Goal: Task Accomplishment & Management: Use online tool/utility

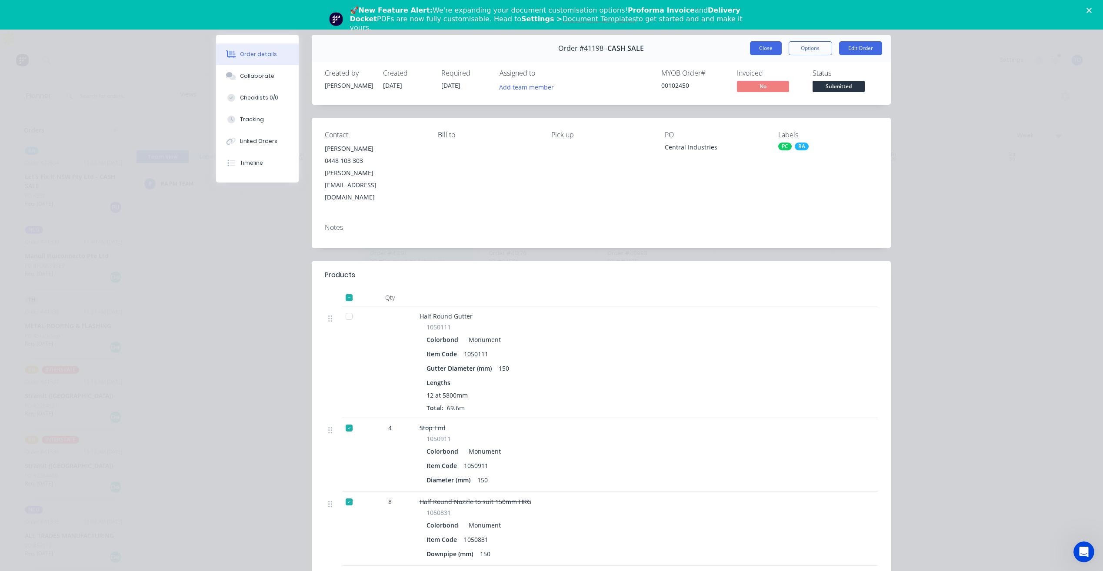
click button "Close" at bounding box center [766, 48] width 32 height 14
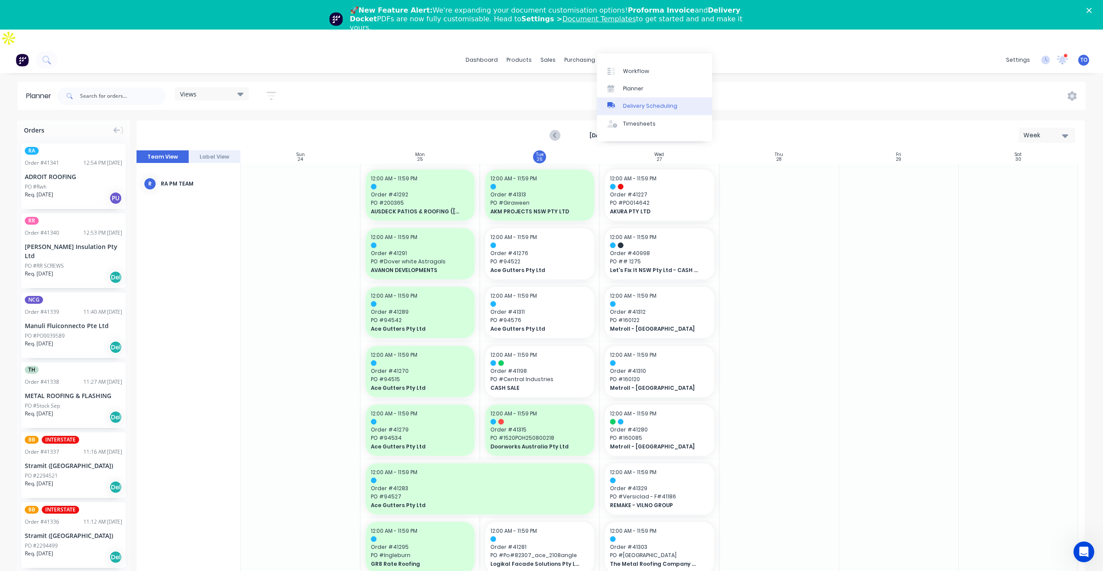
click at [645, 106] on div "Delivery Scheduling" at bounding box center [650, 106] width 54 height 8
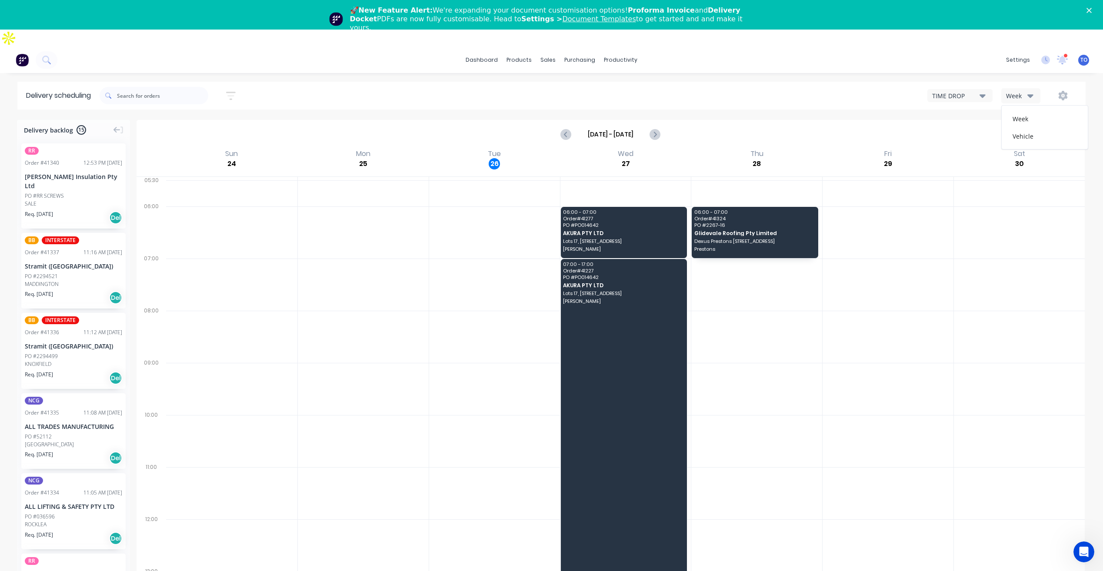
click at [1019, 88] on button "Week" at bounding box center [1020, 95] width 39 height 15
click at [1015, 127] on div "Vehicle" at bounding box center [1045, 135] width 86 height 17
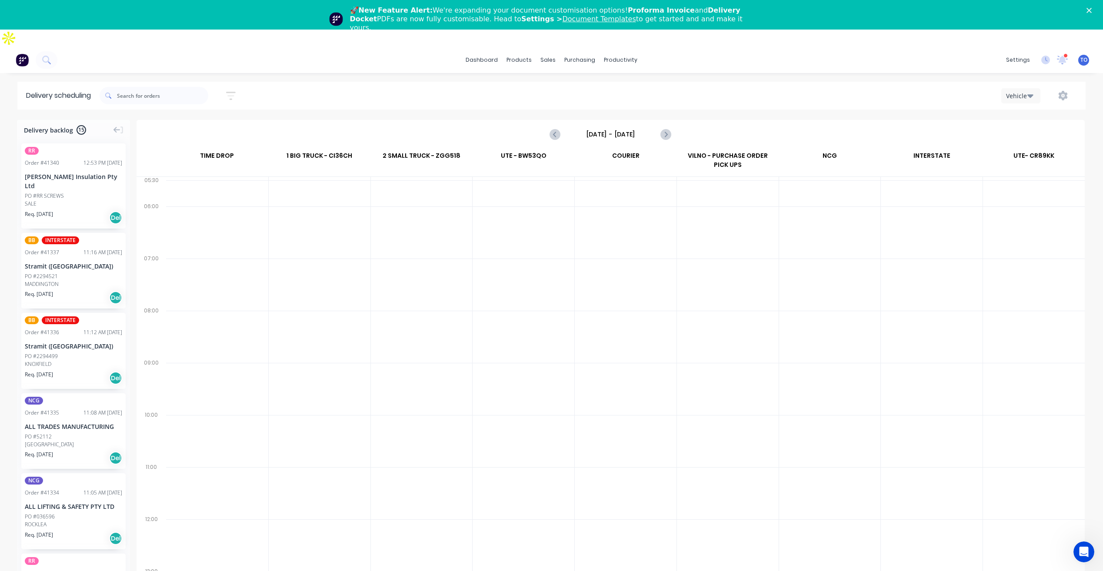
click at [574, 128] on input "[DATE] - [DATE]" at bounding box center [610, 134] width 86 height 13
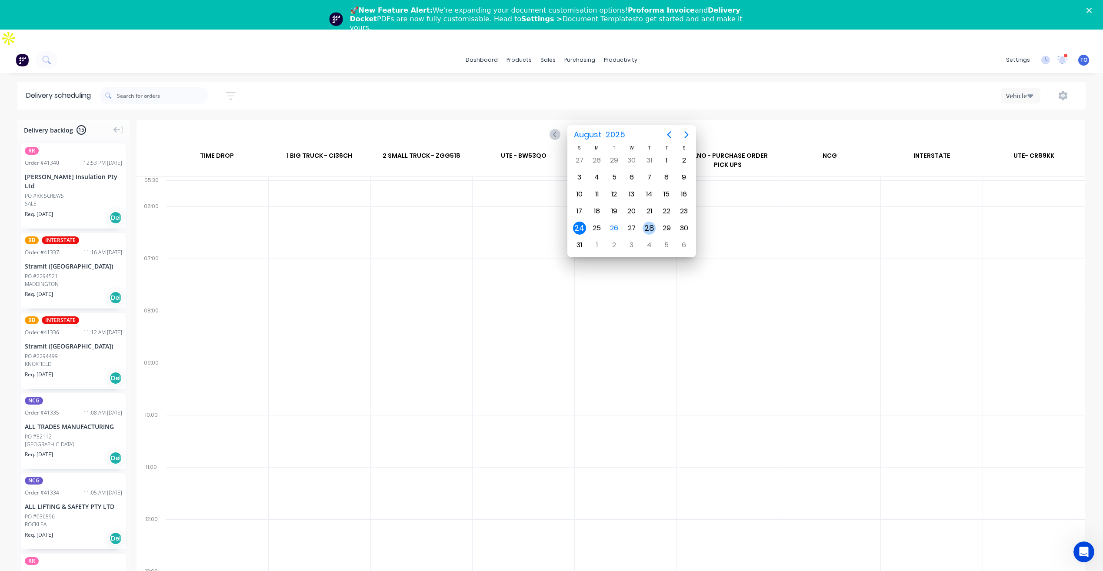
click at [645, 229] on div "28" at bounding box center [649, 228] width 13 height 13
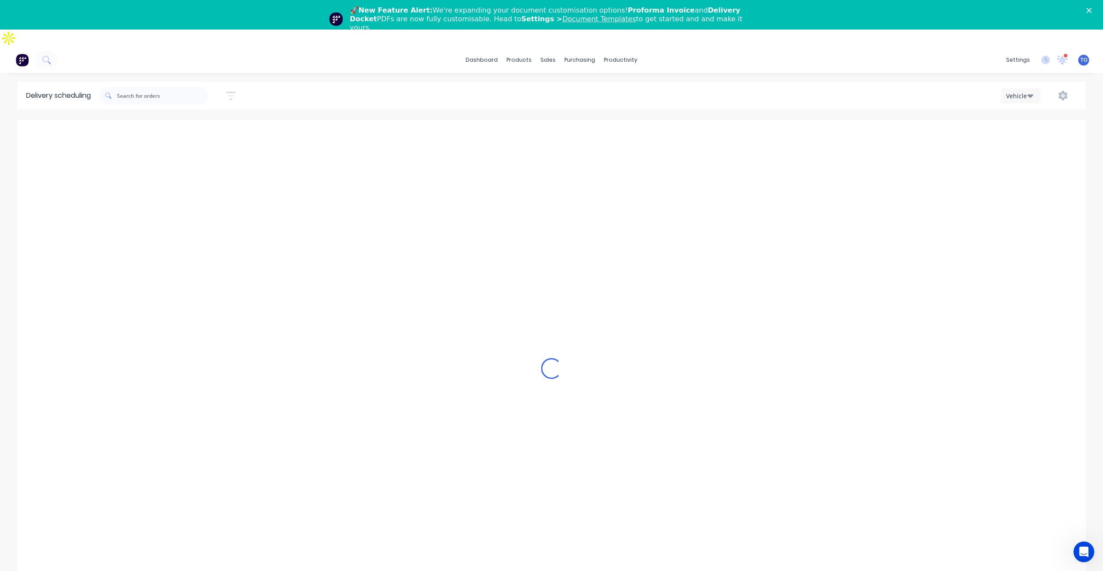
click at [408, 394] on div "Delivery backlog 15 RR Order # 41340 12:53 PM 26/08/25 Fletcher Insulation Pty …" at bounding box center [551, 368] width 1103 height 497
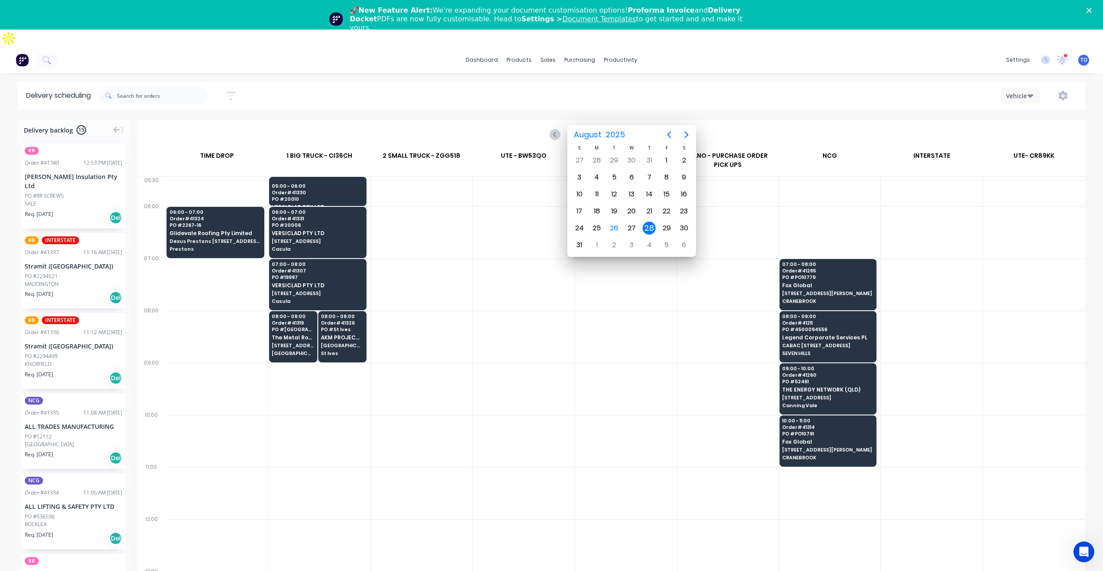
click at [496, 230] on div "Delivery backlog 15 RR Order # 41340 12:53 PM 26/08/25 Fletcher Insulation Pty …" at bounding box center [551, 368] width 1103 height 497
click at [651, 226] on div "28" at bounding box center [649, 228] width 13 height 13
click at [470, 199] on div "Delivery backlog 15 RR Order # 41340 12:53 PM 26/08/25 Fletcher Insulation Pty …" at bounding box center [551, 368] width 1103 height 497
click at [741, 120] on div "Delivery backlog 15 RR Order # 41340 12:53 PM 26/08/25 Fletcher Insulation Pty …" at bounding box center [551, 368] width 1103 height 497
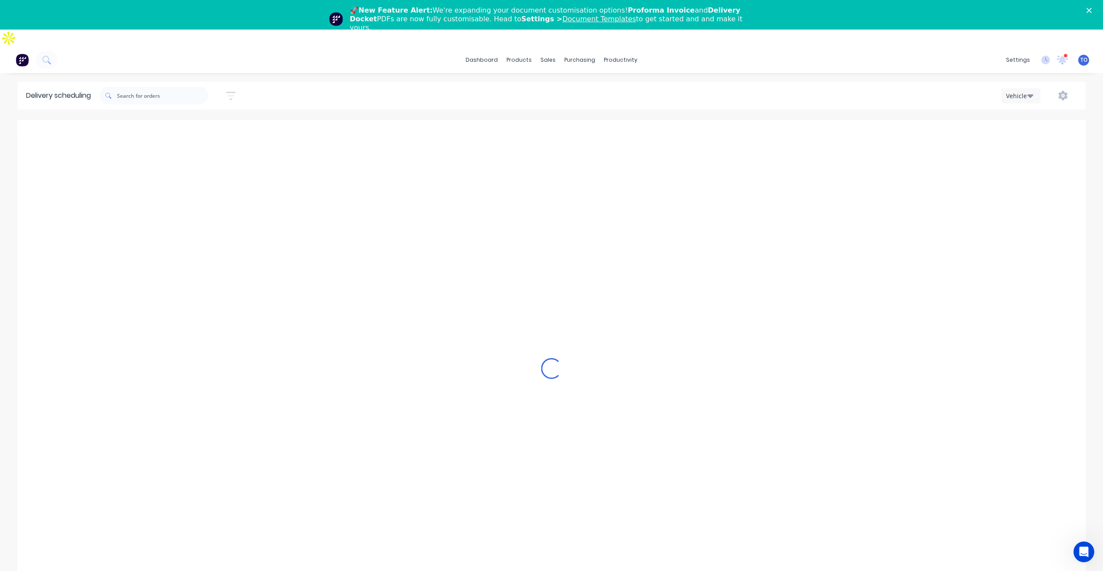
click at [400, 220] on div "Delivery backlog 15 RR Order # 41340 12:53 PM 26/08/25 Fletcher Insulation Pty …" at bounding box center [551, 368] width 1103 height 497
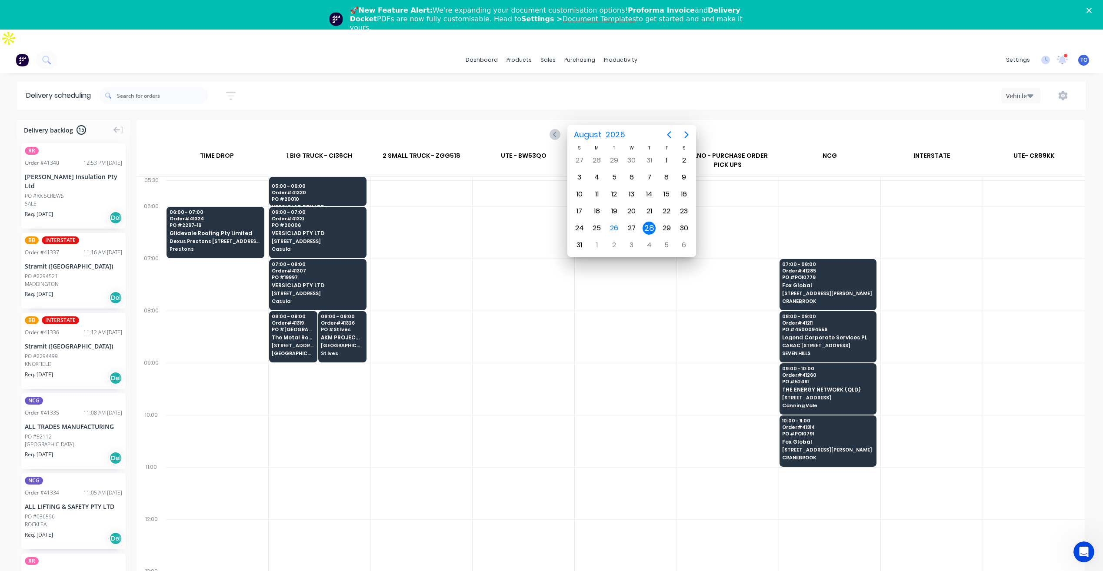
click at [649, 223] on div "28" at bounding box center [649, 228] width 13 height 13
click at [647, 226] on div "28" at bounding box center [649, 228] width 13 height 13
click at [614, 227] on div "26" at bounding box center [614, 228] width 13 height 13
type input "[DATE] - [DATE]"
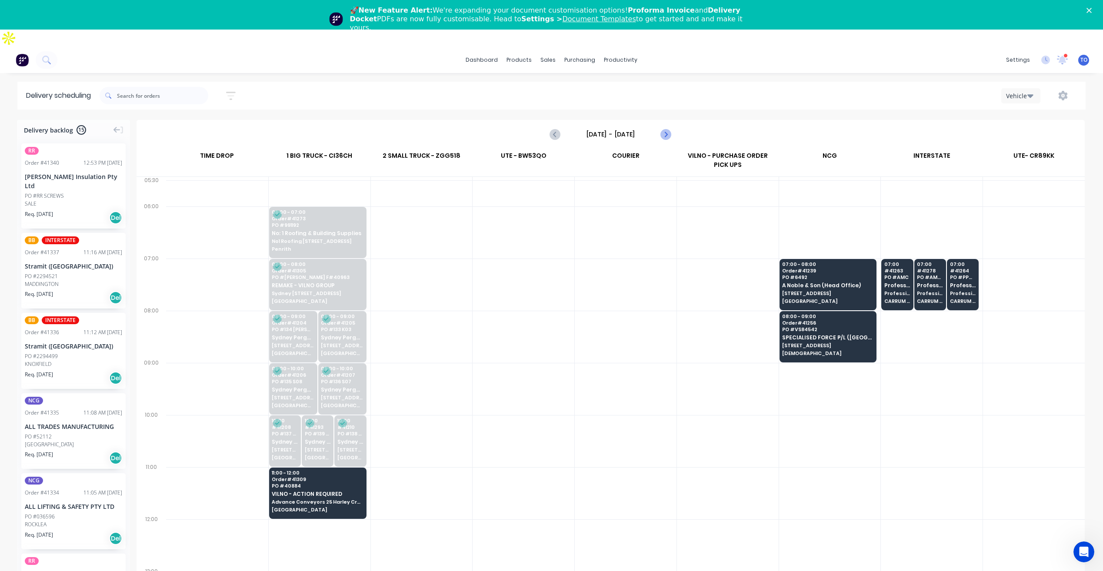
click at [666, 120] on div "Delivery backlog 15 RR Order # 41340 12:53 PM 26/08/25 Fletcher Insulation Pty …" at bounding box center [551, 368] width 1103 height 497
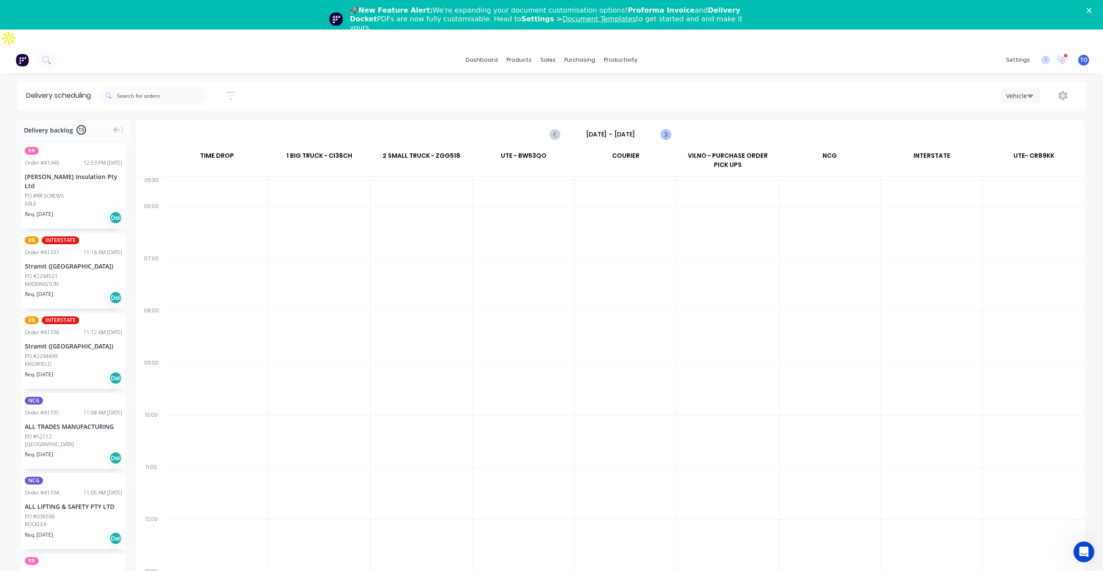
click at [666, 120] on div "Delivery backlog 15 RR Order # 41340 12:53 PM 26/08/25 Fletcher Insulation Pty …" at bounding box center [551, 368] width 1103 height 497
click at [667, 120] on div "Delivery backlog 15 RR Order # 41340 12:53 PM 26/08/25 Fletcher Insulation Pty …" at bounding box center [551, 368] width 1103 height 497
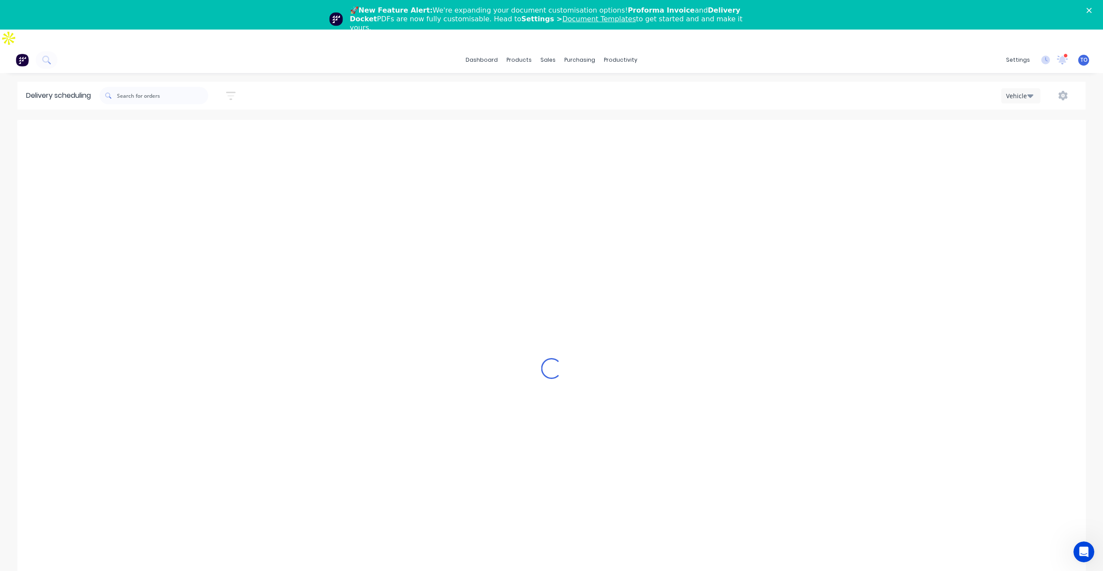
type input "Sunday - 28/12/31"
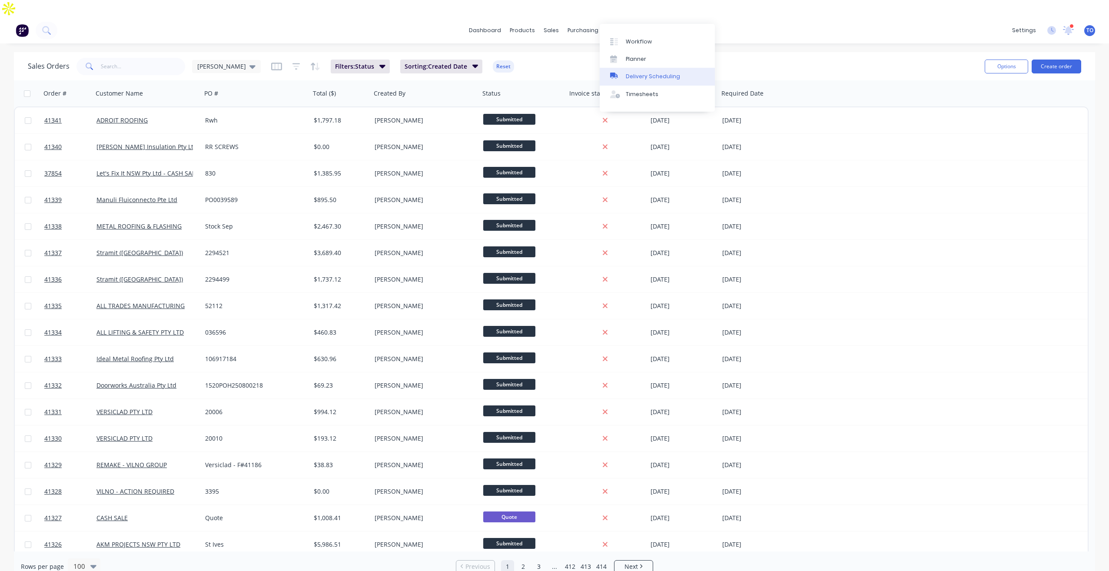
click at [634, 80] on div "Delivery Scheduling" at bounding box center [653, 77] width 54 height 8
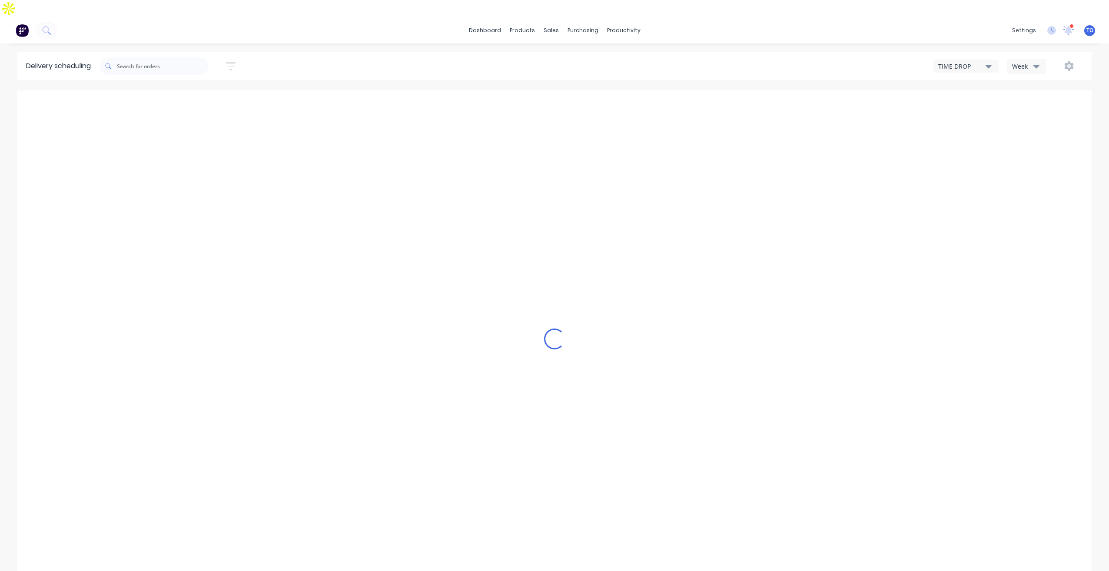
type input "Aug 24 - Aug 30"
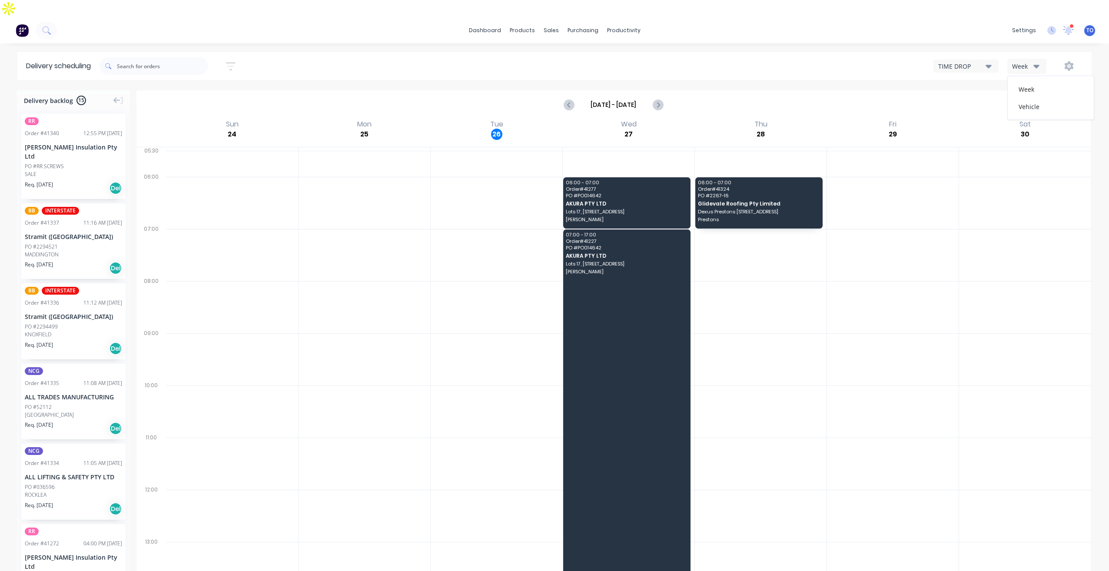
click at [1042, 59] on button "Week" at bounding box center [1027, 66] width 39 height 15
click at [1031, 98] on div "Week Vehicle" at bounding box center [1051, 98] width 87 height 44
click at [1031, 98] on div "Vehicle" at bounding box center [1051, 106] width 86 height 17
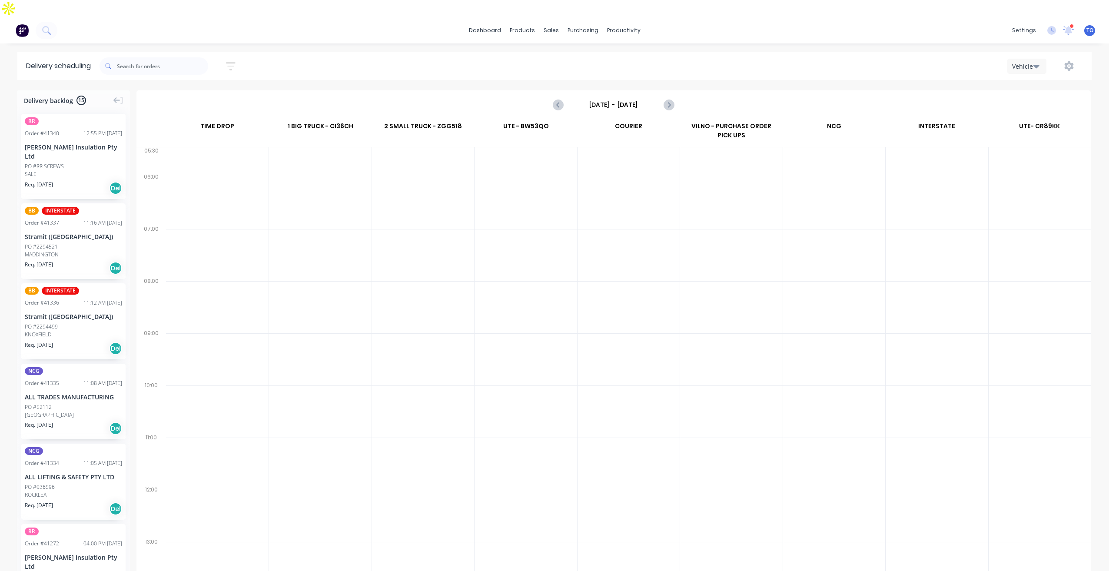
click at [592, 98] on input "[DATE] - [DATE]" at bounding box center [614, 104] width 86 height 13
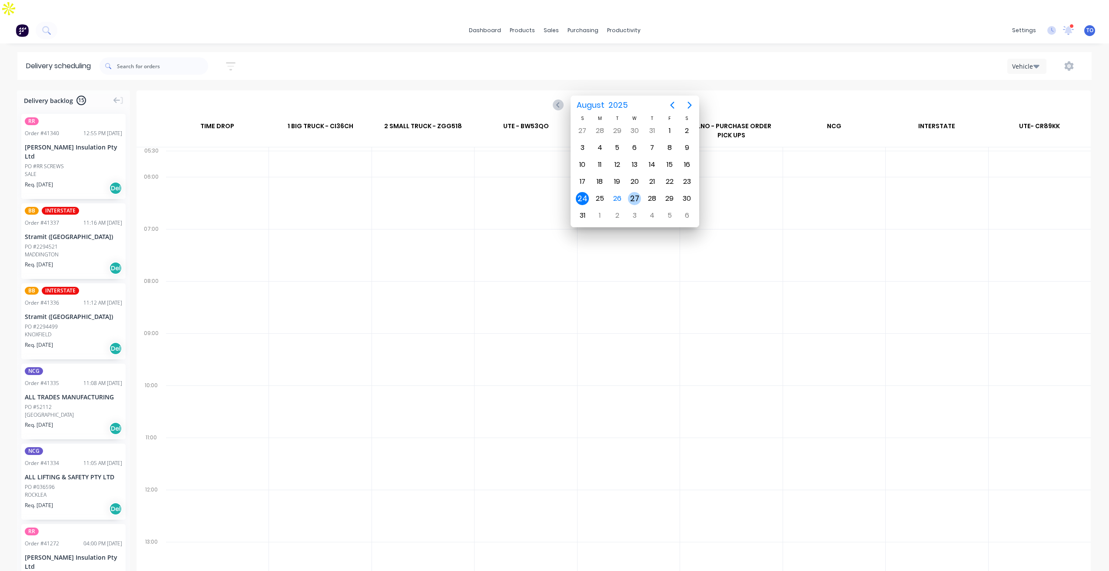
click at [640, 203] on div "27" at bounding box center [634, 198] width 17 height 17
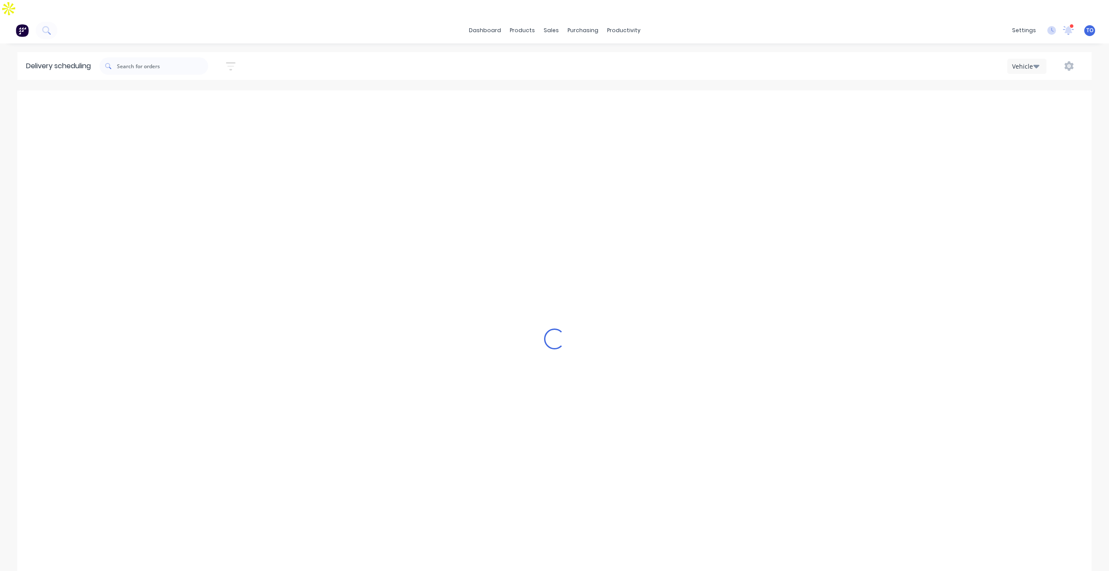
click at [673, 90] on div "Delivery backlog 15 RR Order # 41340 12:55 PM 26/08/25 Fletcher Insulation Pty …" at bounding box center [554, 338] width 1109 height 497
click at [664, 90] on div "Delivery backlog 15 RR Order # 41340 12:55 PM 26/08/25 Fletcher Insulation Pty …" at bounding box center [554, 338] width 1109 height 497
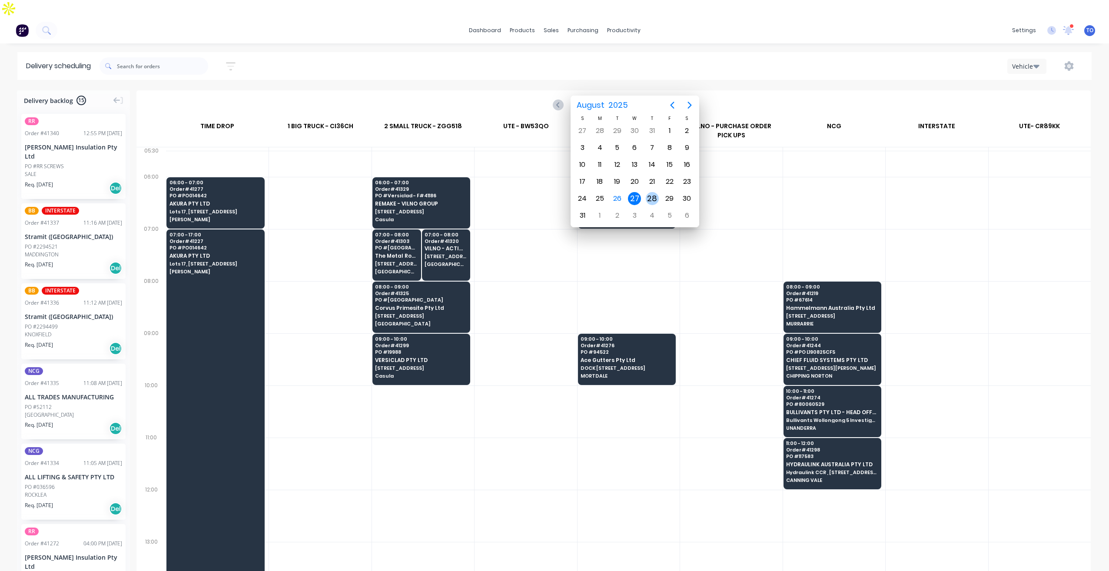
type input "Thursday - 28/08/25"
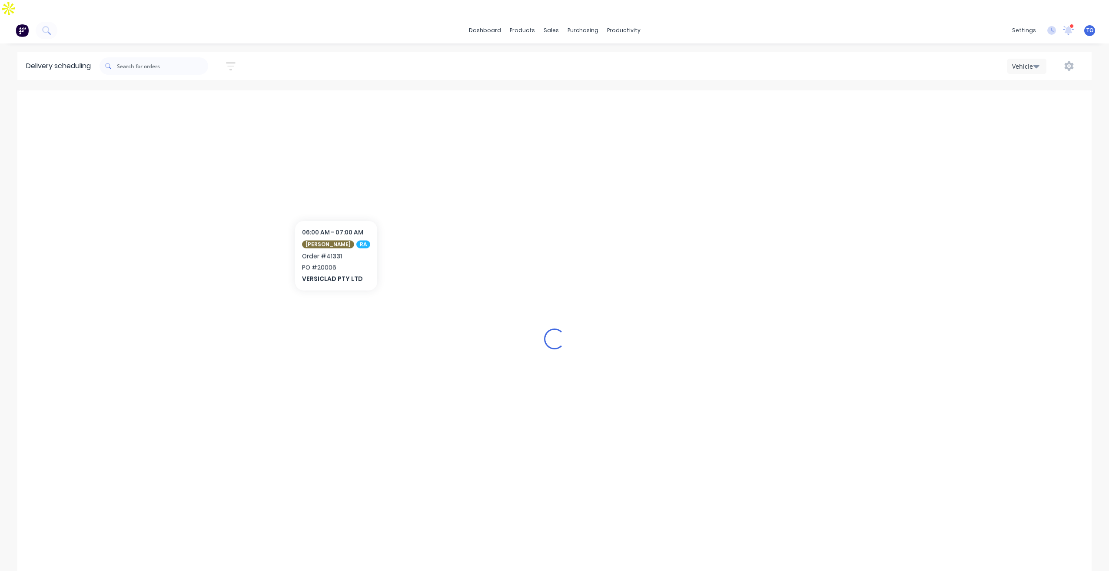
click at [332, 193] on div "Delivery backlog 15 RR Order # 41340 12:55 PM 26/08/25 Fletcher Insulation Pty …" at bounding box center [554, 338] width 1109 height 497
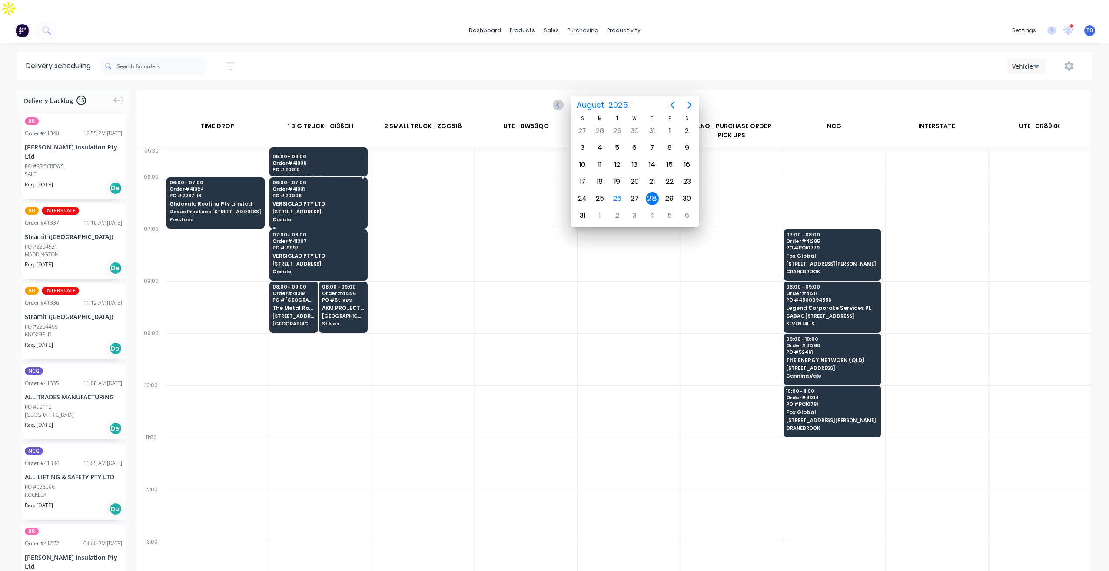
click at [332, 193] on div "Delivery backlog 15 RR Order # 41340 12:55 PM 26/08/25 Fletcher Insulation Pty …" at bounding box center [554, 338] width 1109 height 497
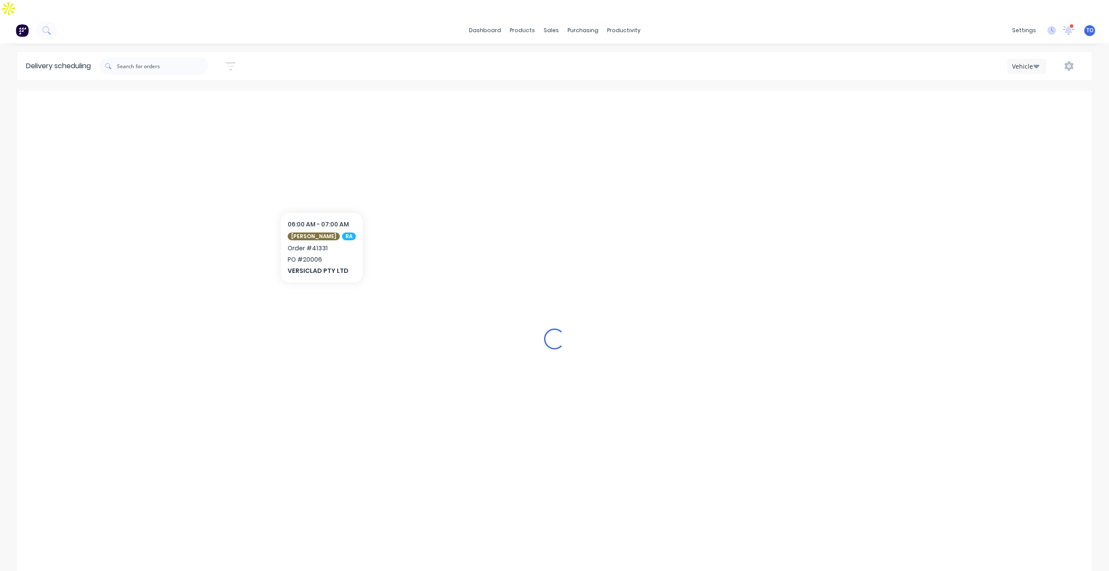
click at [332, 193] on div "Delivery backlog 15 RR Order # 41340 12:55 PM 26/08/25 Fletcher Insulation Pty …" at bounding box center [554, 338] width 1109 height 497
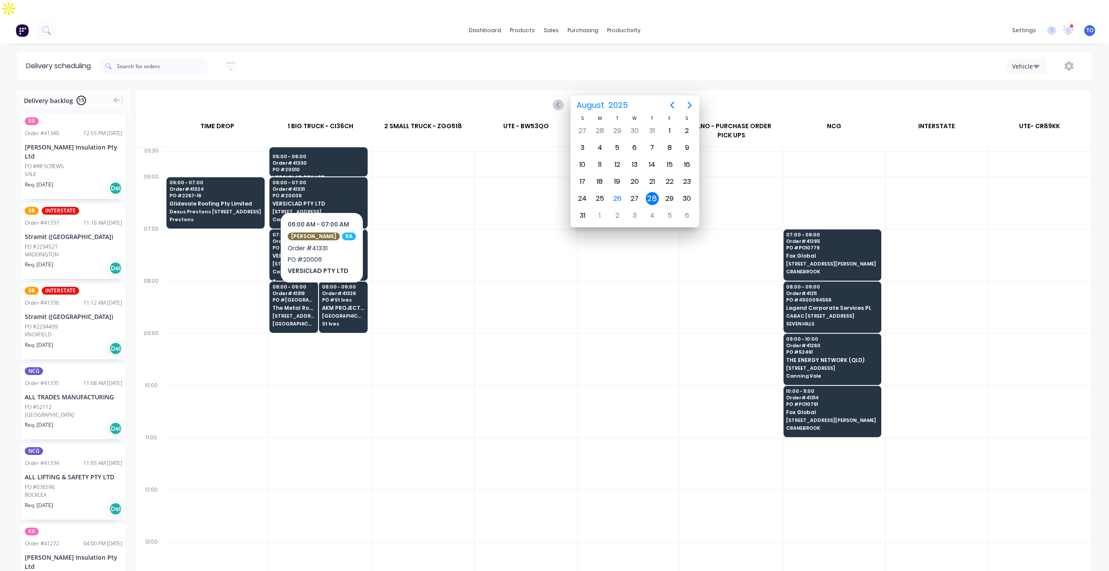
click at [337, 229] on div "Delivery backlog 15 RR Order # 41340 12:55 PM 26/08/25 Fletcher Insulation Pty …" at bounding box center [554, 338] width 1109 height 497
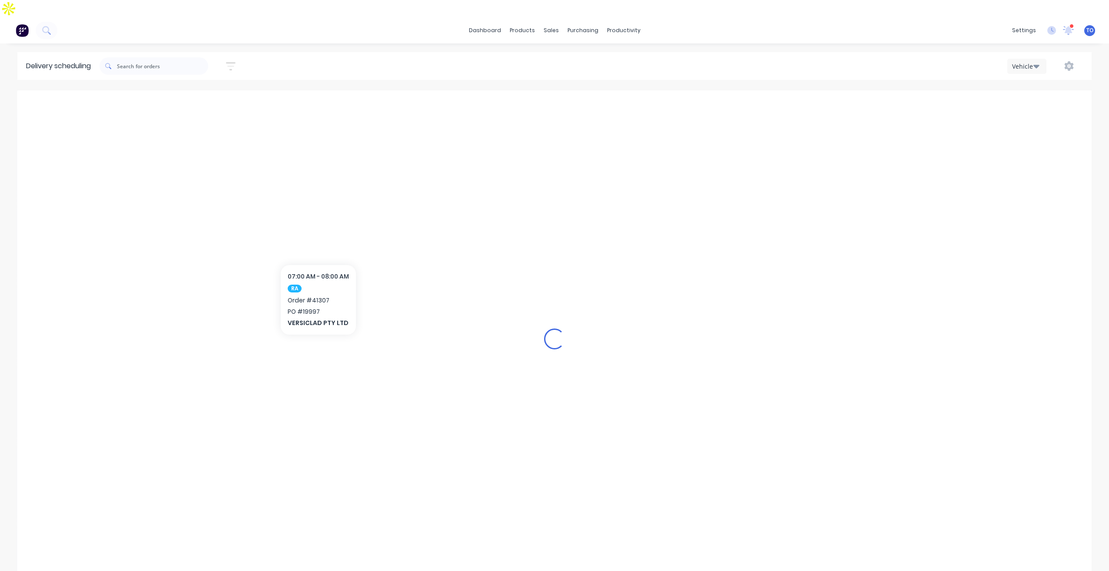
click at [337, 229] on div "Delivery backlog 15 RR Order # 41340 12:55 PM 26/08/25 Fletcher Insulation Pty …" at bounding box center [554, 338] width 1109 height 497
click at [350, 273] on div "Delivery backlog 15 RR Order # 41340 12:55 PM 26/08/25 Fletcher Insulation Pty …" at bounding box center [554, 338] width 1109 height 497
click at [333, 276] on div "Delivery backlog 15 RR Order # 41340 12:55 PM 26/08/25 Fletcher Insulation Pty …" at bounding box center [554, 338] width 1109 height 497
click at [454, 66] on div "Delivery scheduling Sort by Most recent Created date Required date Order number…" at bounding box center [554, 320] width 1109 height 536
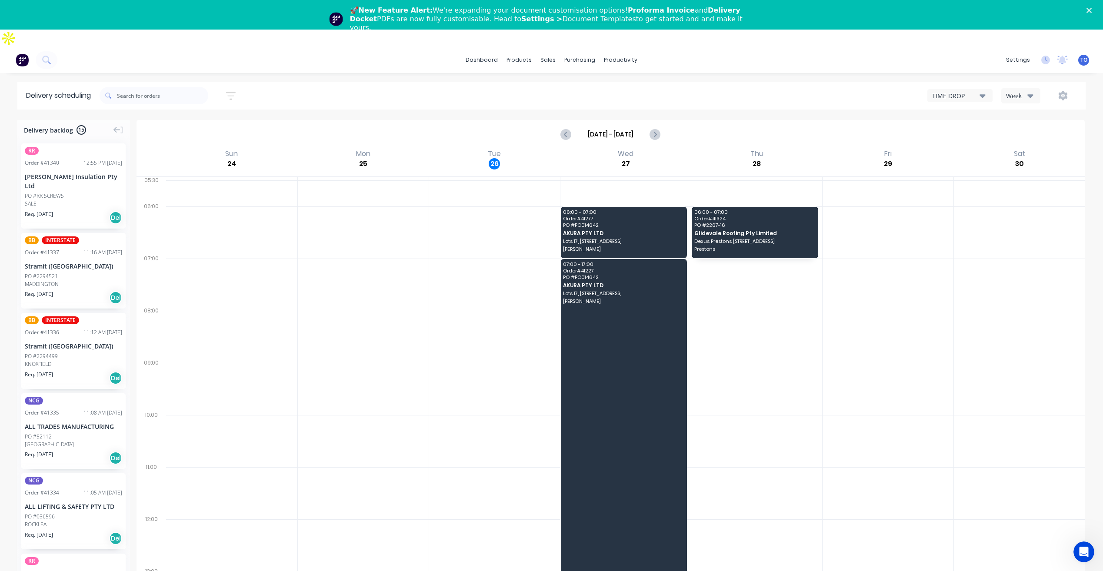
click at [1019, 88] on button "Week" at bounding box center [1020, 95] width 39 height 15
click at [1022, 91] on div "Week" at bounding box center [1018, 95] width 25 height 9
click at [1022, 127] on div "Vehicle" at bounding box center [1045, 135] width 86 height 17
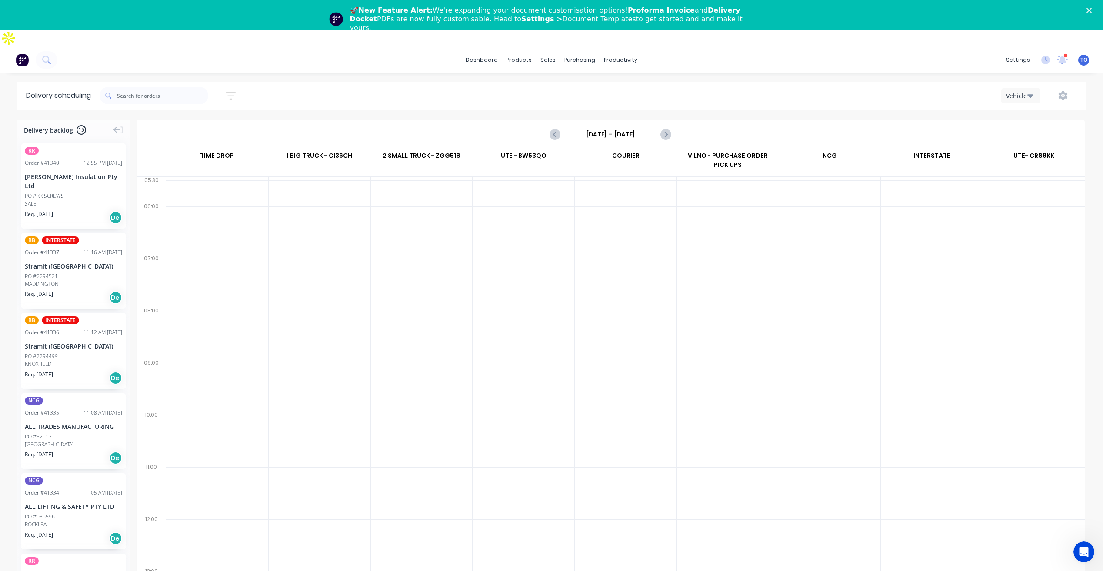
click at [1027, 91] on div "Vehicle" at bounding box center [1018, 95] width 25 height 9
click at [1019, 127] on div "Vehicle" at bounding box center [1045, 135] width 86 height 17
click at [612, 128] on input "Sunday - 24/08/25" at bounding box center [610, 134] width 86 height 13
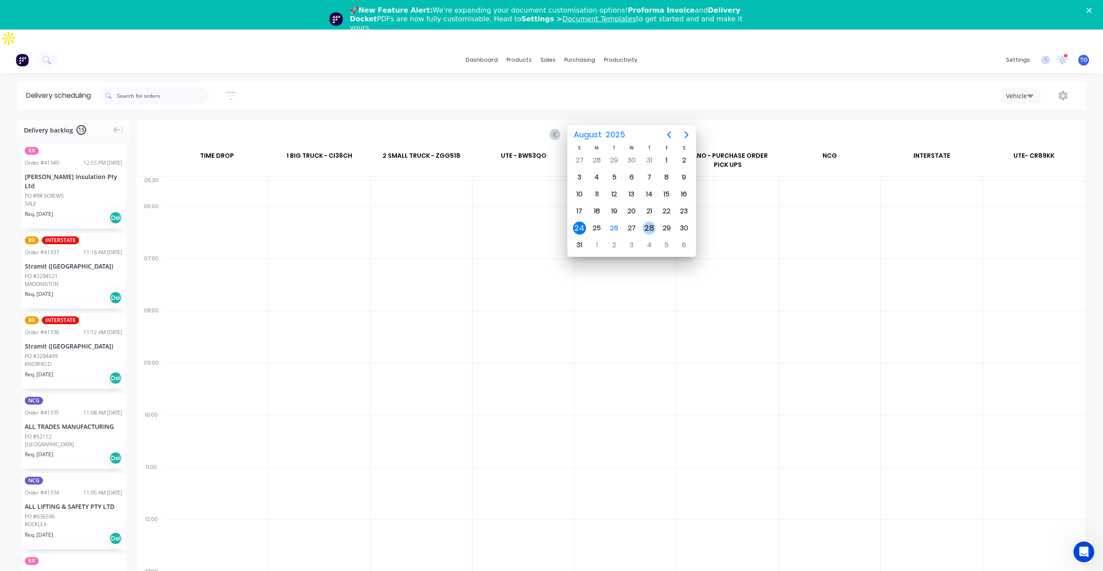
click at [647, 227] on div "28" at bounding box center [649, 228] width 13 height 13
type input "Thursday - 28/08/25"
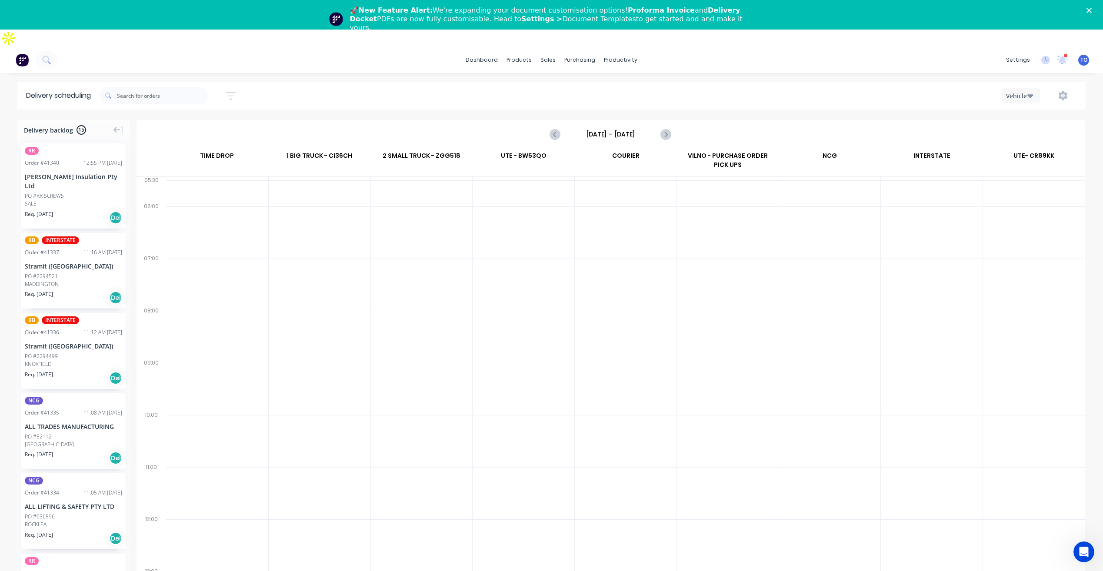
click at [1018, 91] on div "Vehicle" at bounding box center [1018, 95] width 25 height 9
click at [546, 83] on div "Sort by Most recent Created date Required date Order number Customer name Most …" at bounding box center [593, 95] width 986 height 24
click at [606, 128] on input "Thursday - 28/08/25" at bounding box center [610, 134] width 86 height 13
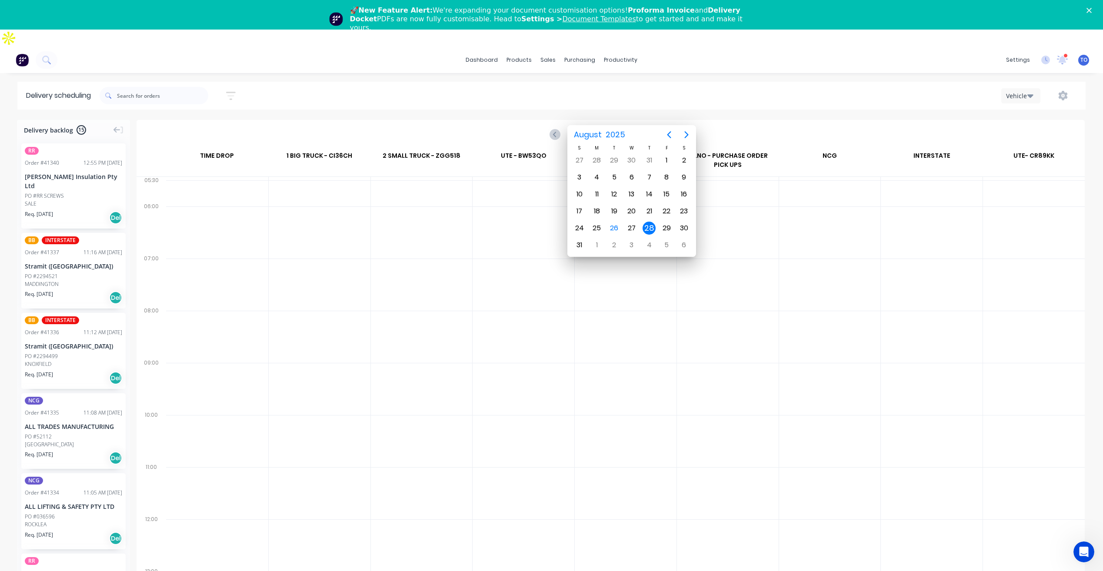
click at [647, 227] on div "28" at bounding box center [649, 228] width 13 height 13
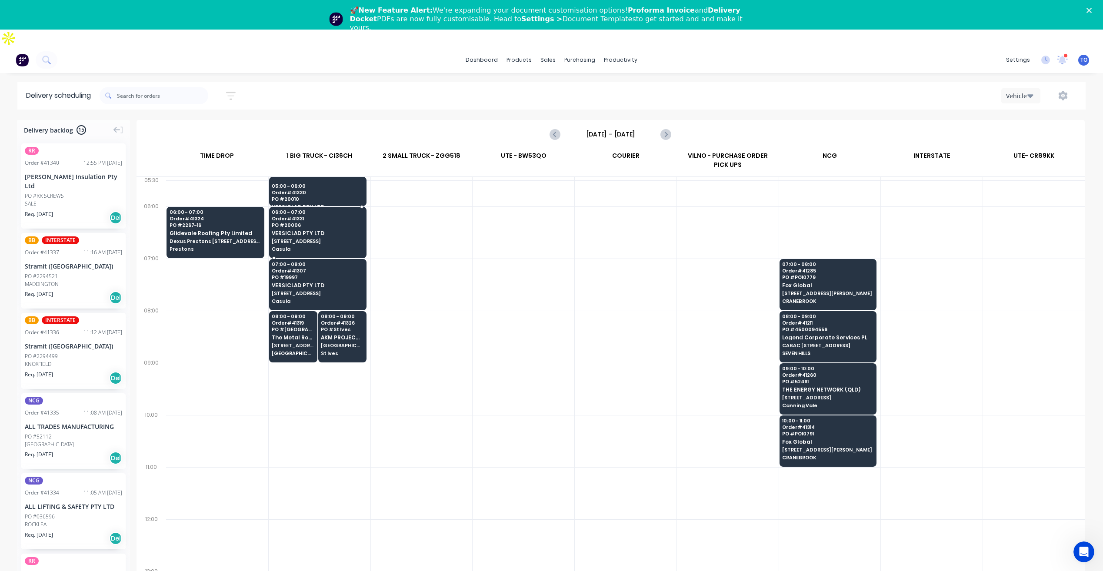
click at [310, 230] on span "VERSICLAD PTY LTD" at bounding box center [317, 233] width 90 height 6
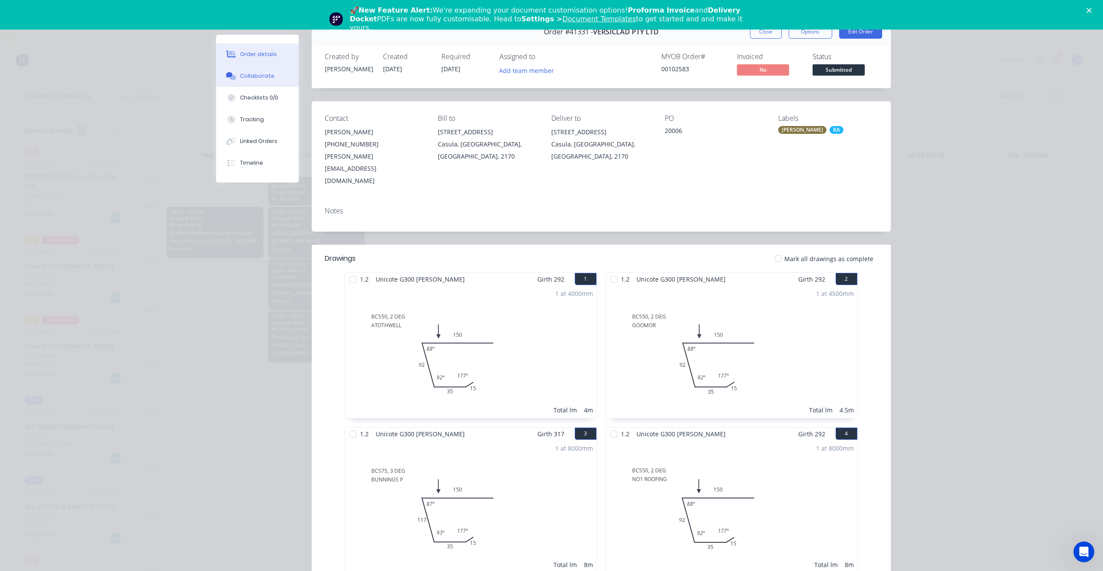
click at [256, 77] on div "Collaborate" at bounding box center [257, 76] width 34 height 8
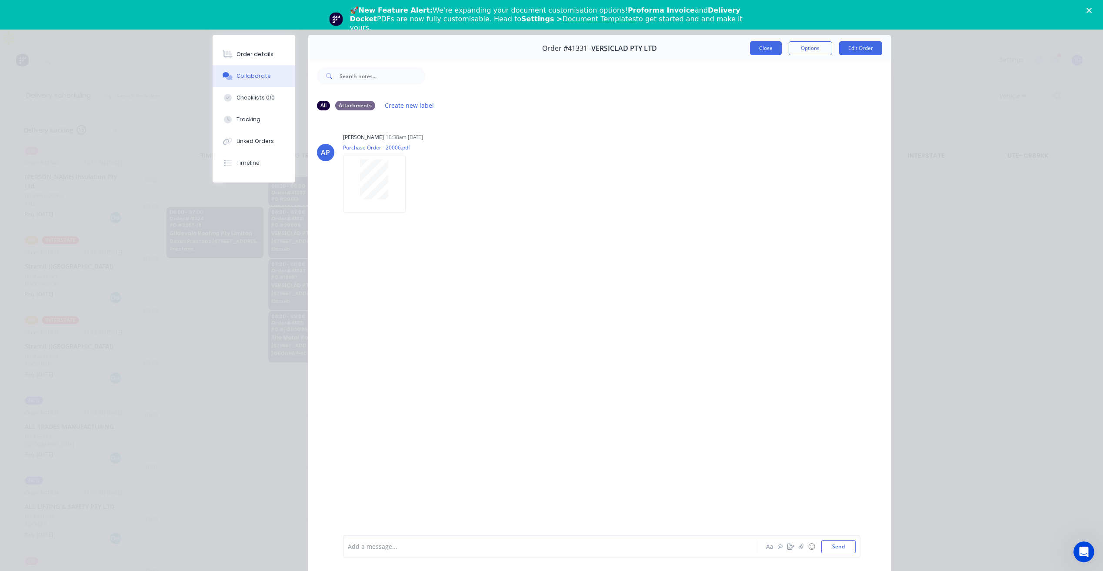
click at [759, 47] on button "Close" at bounding box center [766, 48] width 32 height 14
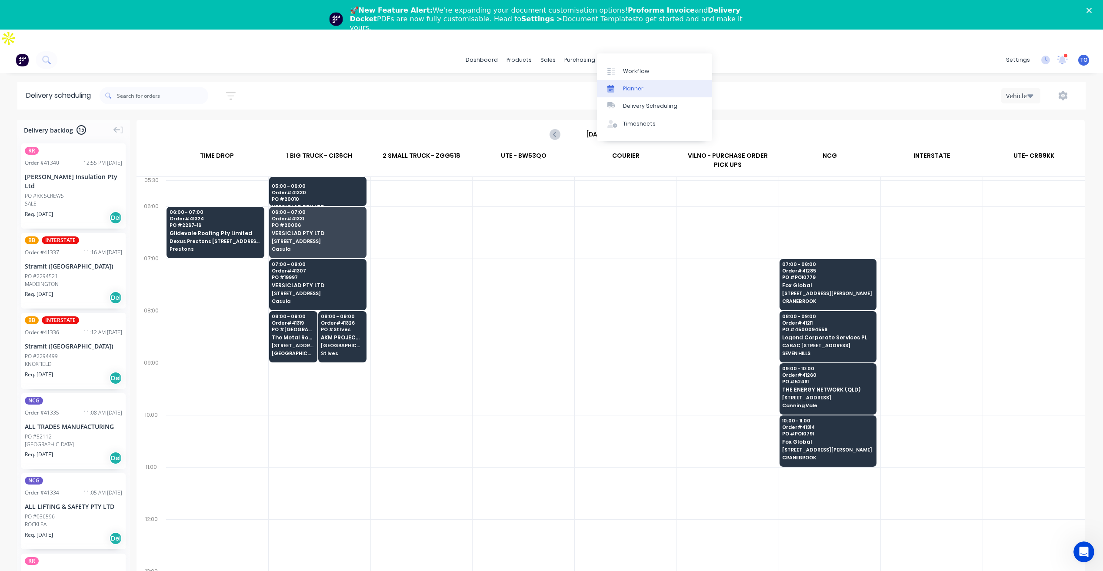
click at [642, 91] on div "Planner" at bounding box center [633, 89] width 20 height 8
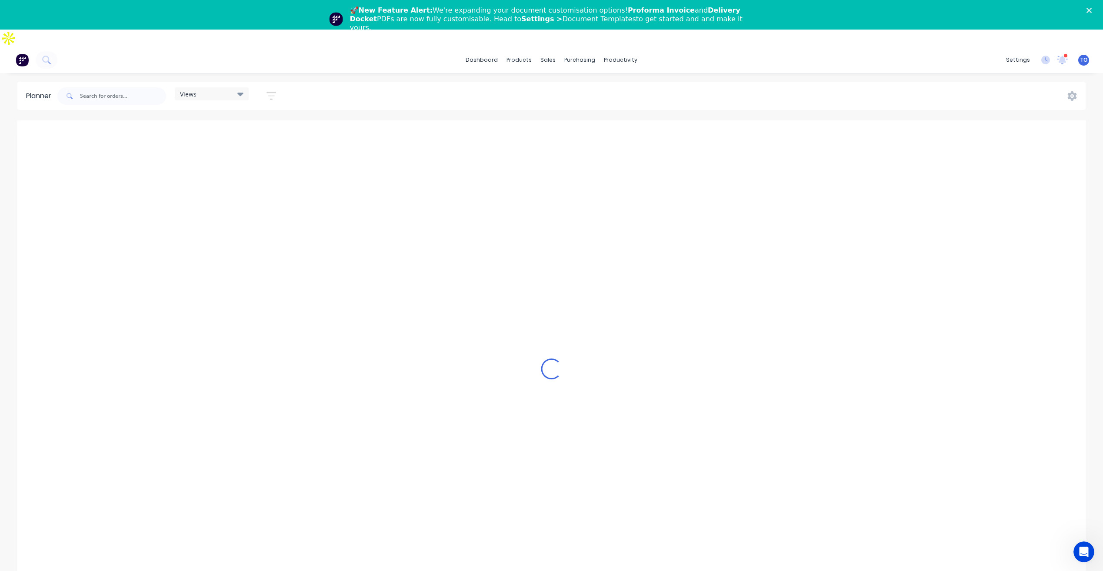
scroll to position [0, 1809]
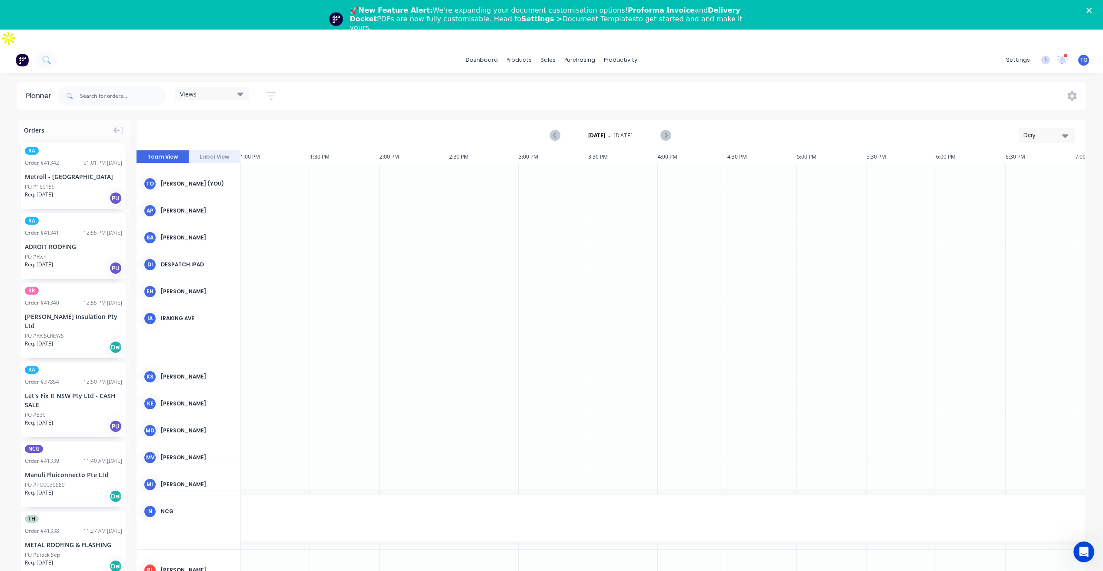
click at [1059, 131] on div "Day" at bounding box center [1043, 135] width 40 height 9
click at [1027, 167] on div "Week" at bounding box center [1031, 175] width 86 height 17
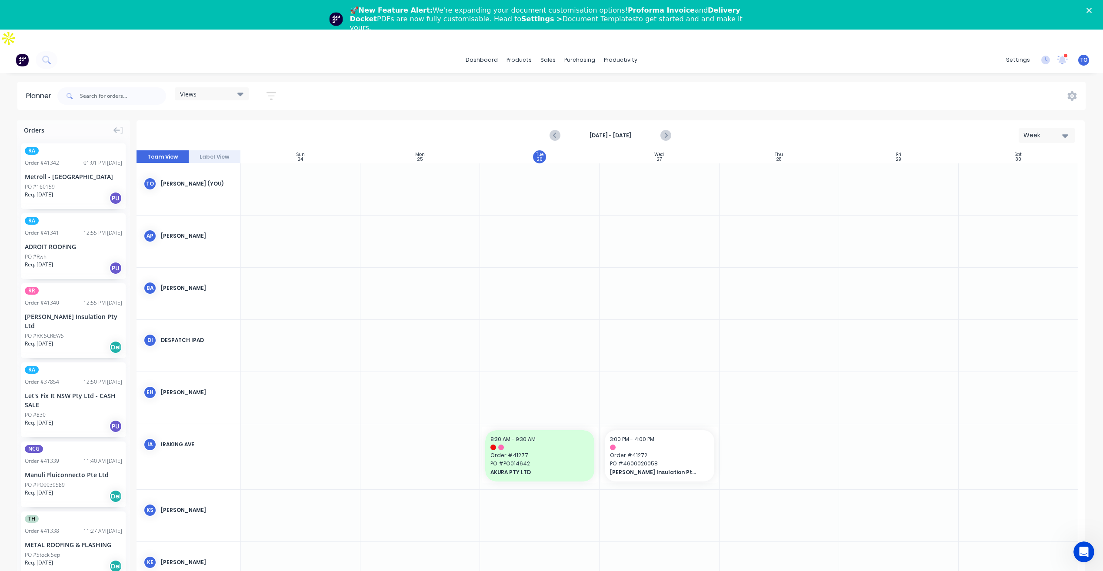
click at [599, 128] on div "Aug 24th - Aug 30th" at bounding box center [610, 135] width 120 height 15
click at [280, 87] on button "button" at bounding box center [271, 95] width 28 height 17
click at [246, 124] on div "Show/Hide users" at bounding box center [225, 128] width 60 height 9
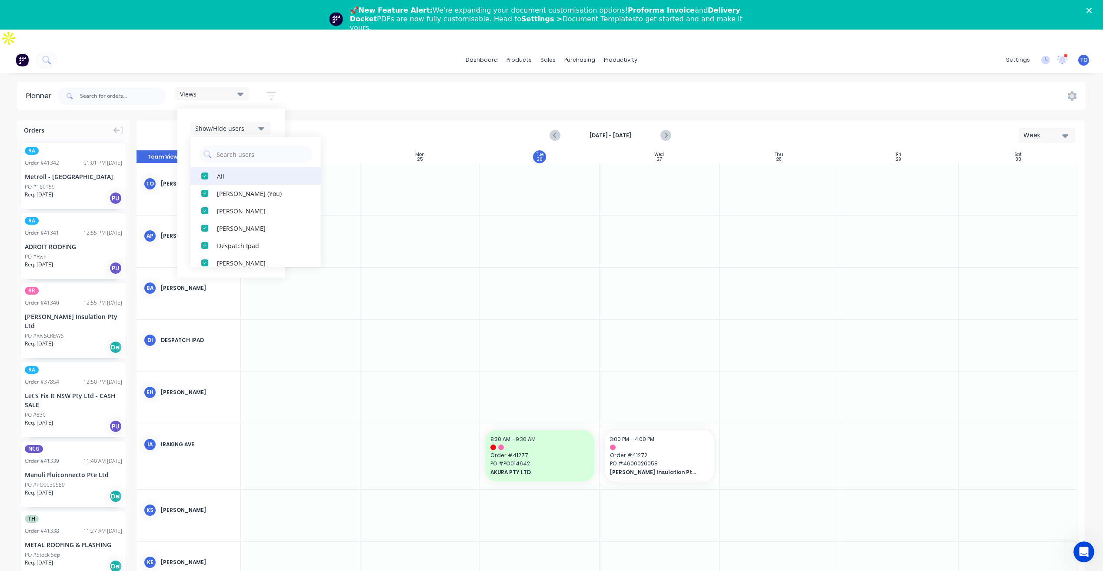
click at [235, 171] on div "All" at bounding box center [260, 175] width 87 height 9
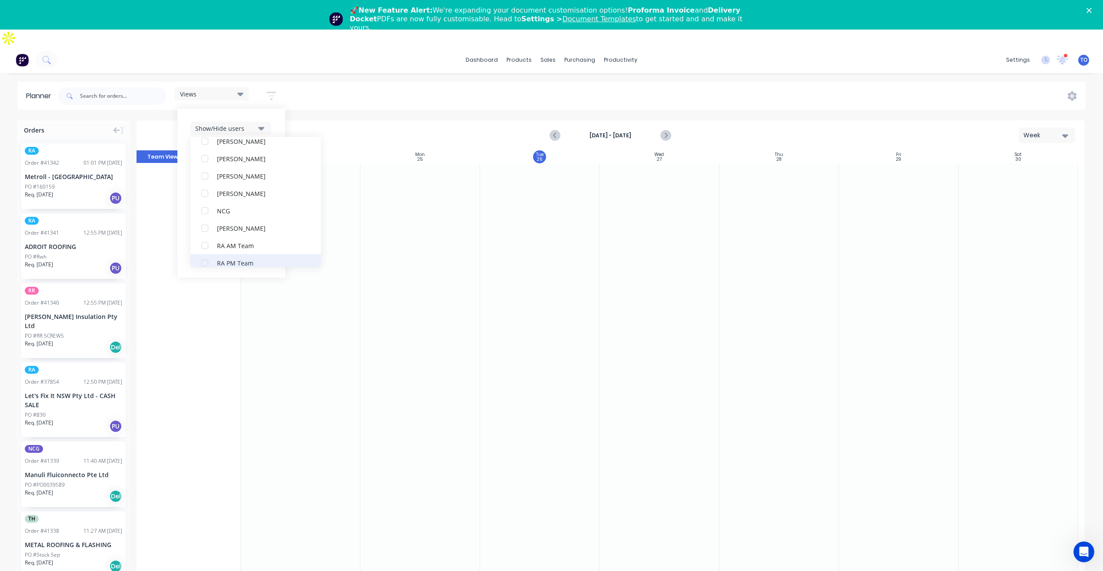
scroll to position [217, 0]
click at [233, 215] on div "RA PM Team" at bounding box center [260, 219] width 87 height 9
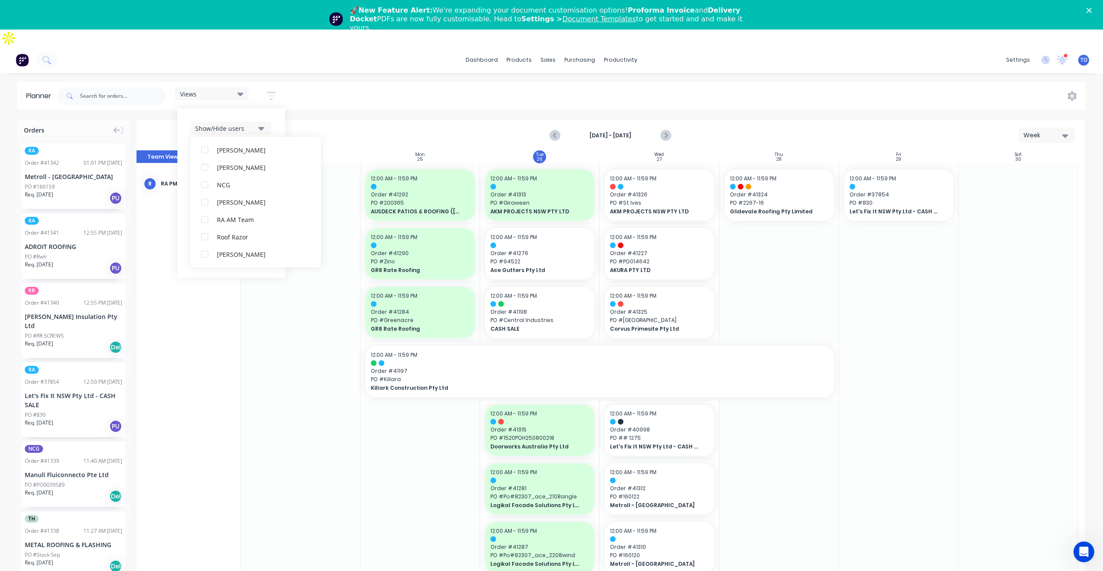
scroll to position [0, 0]
click at [275, 109] on div "Show/Hide users All RA PM Team Tobias Oyeyinka (You) Angela Perez Byron Aird De…" at bounding box center [231, 193] width 108 height 169
click at [256, 150] on div "Show/Hide orders" at bounding box center [225, 154] width 60 height 9
click at [230, 171] on div "All" at bounding box center [260, 175] width 87 height 9
click at [231, 202] on button "Unscheduled" at bounding box center [255, 210] width 130 height 17
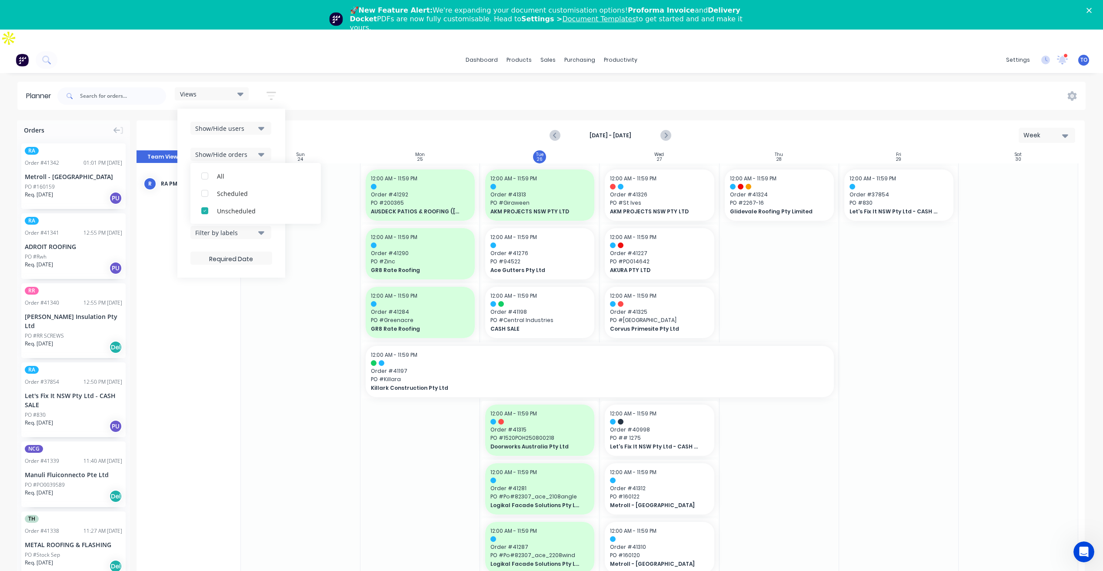
click at [272, 126] on div "Show/Hide users Show/Hide orders All Scheduled Unscheduled Filter by status Fil…" at bounding box center [231, 193] width 82 height 143
click at [243, 174] on button "Filter by status" at bounding box center [230, 180] width 81 height 13
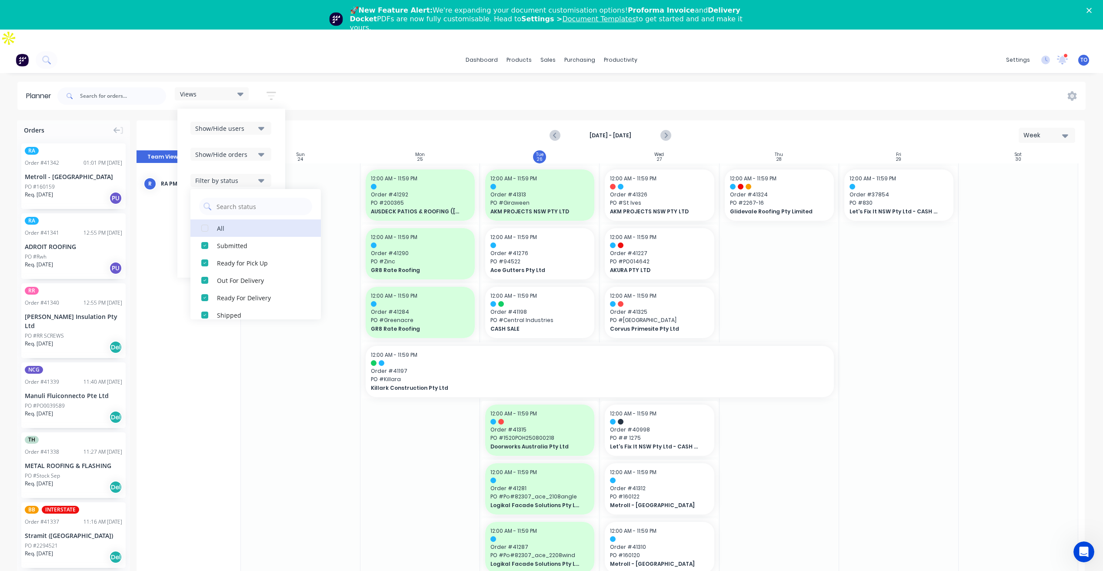
drag, startPoint x: 226, startPoint y: 213, endPoint x: 288, endPoint y: 136, distance: 99.1
click at [226, 223] on div "All" at bounding box center [260, 227] width 87 height 9
click at [272, 148] on div "Show/Hide orders" at bounding box center [231, 154] width 82 height 13
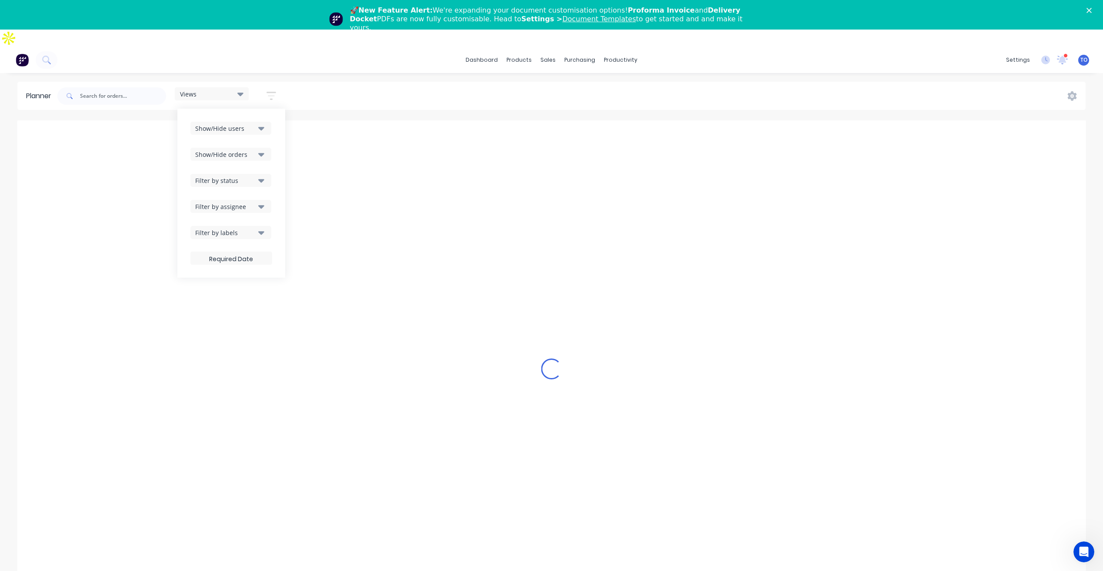
click at [255, 202] on div "Filter by assignee" at bounding box center [225, 206] width 60 height 9
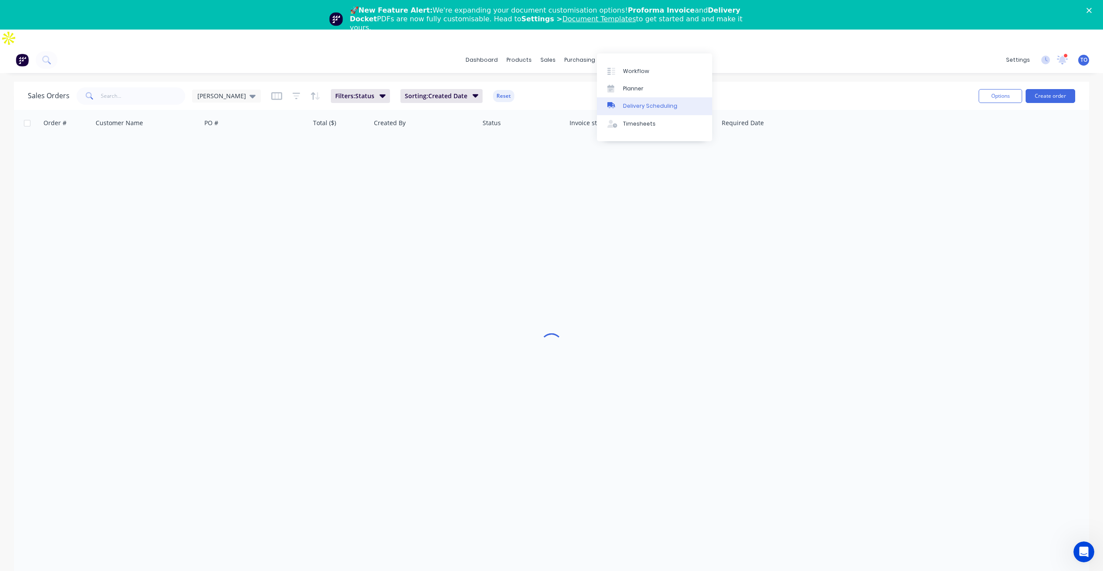
click at [636, 104] on div "Delivery Scheduling" at bounding box center [650, 106] width 54 height 8
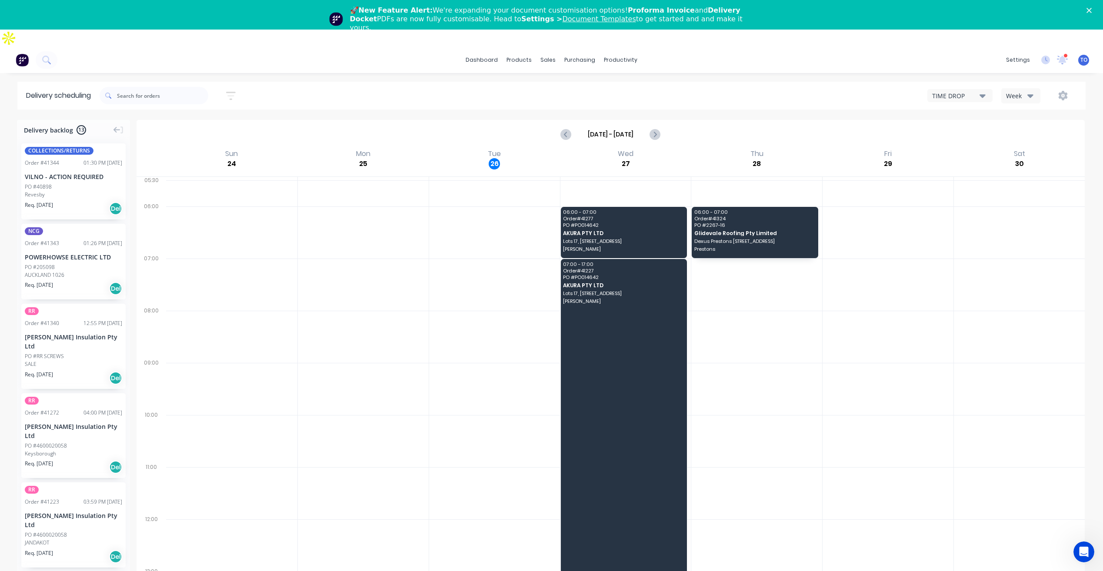
click at [1020, 91] on div "Week" at bounding box center [1018, 95] width 25 height 9
click at [1016, 127] on div "Vehicle" at bounding box center [1045, 135] width 86 height 17
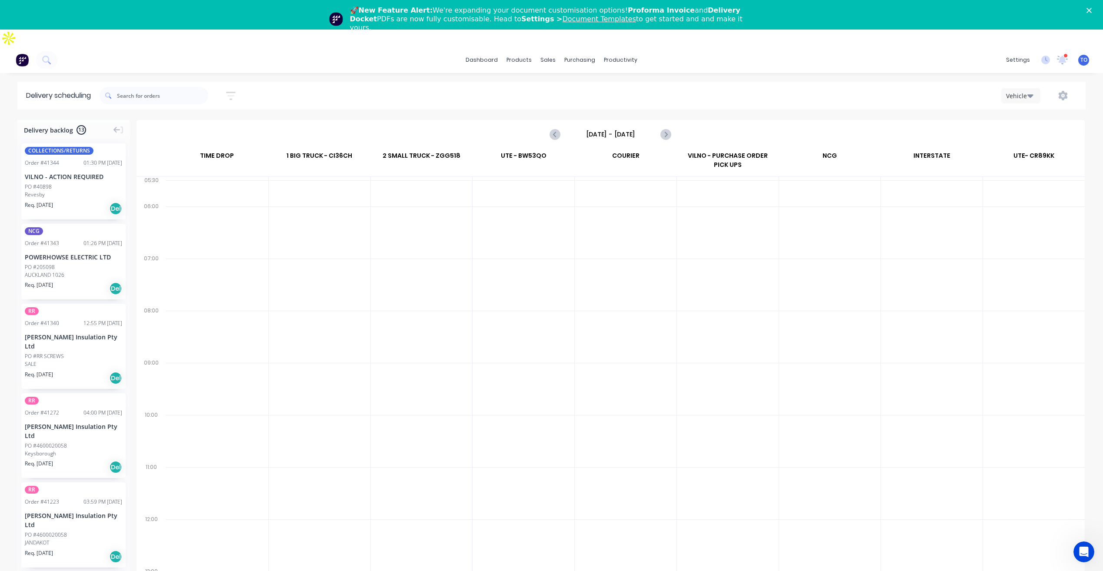
click at [626, 128] on input "[DATE] - [DATE]" at bounding box center [610, 134] width 86 height 13
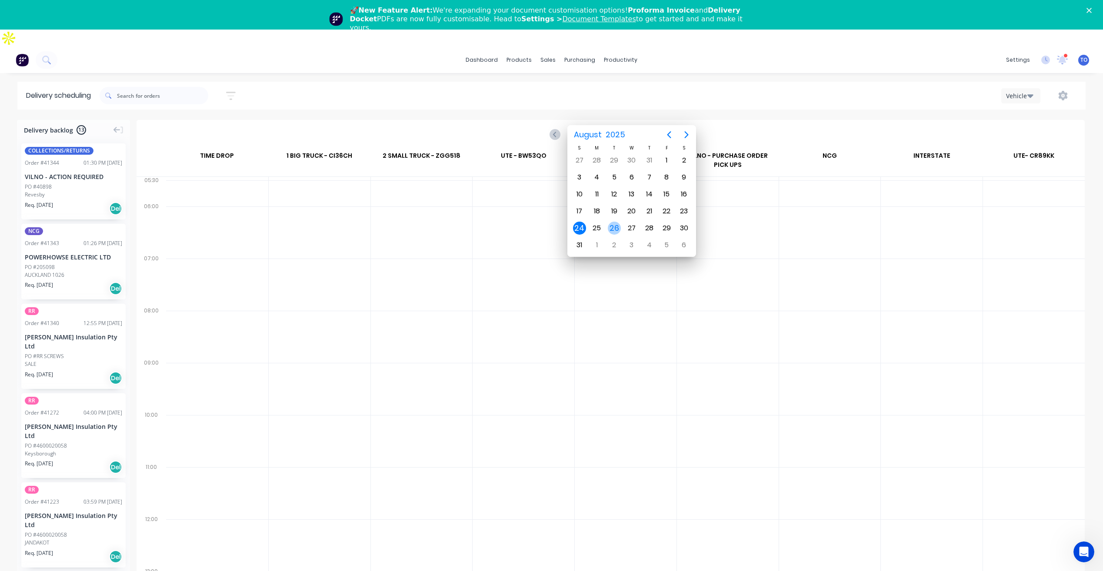
click at [610, 230] on div "26" at bounding box center [614, 228] width 13 height 13
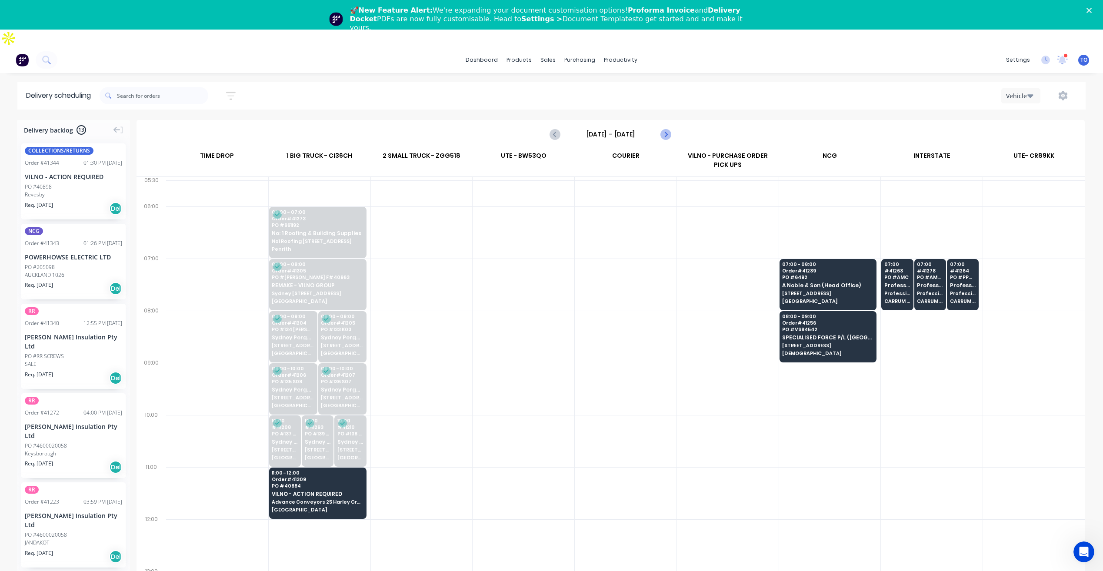
click at [665, 131] on icon "Next page" at bounding box center [665, 134] width 4 height 7
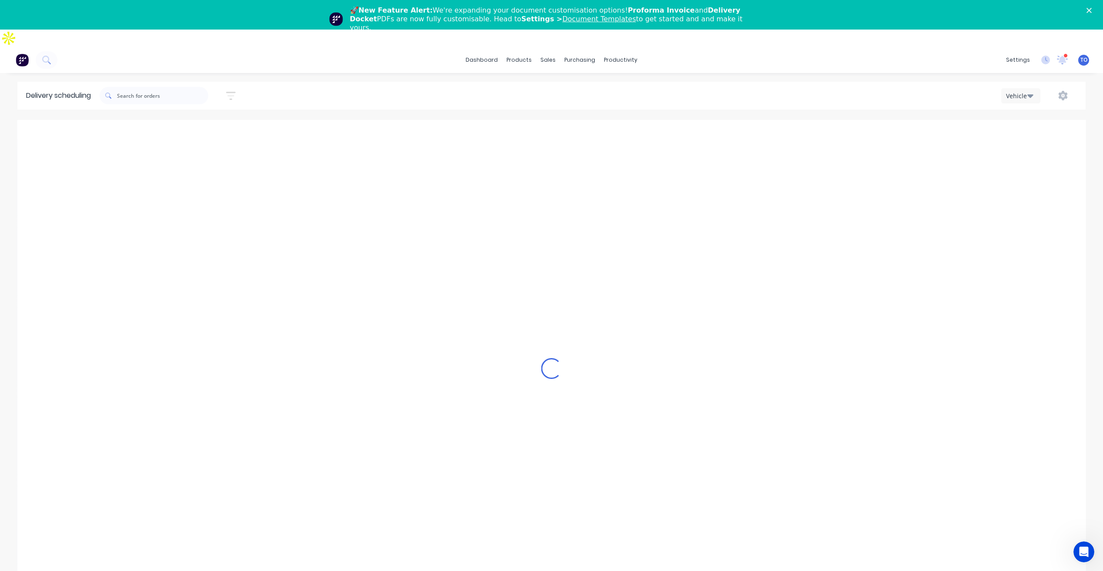
type input "[DATE] - [DATE]"
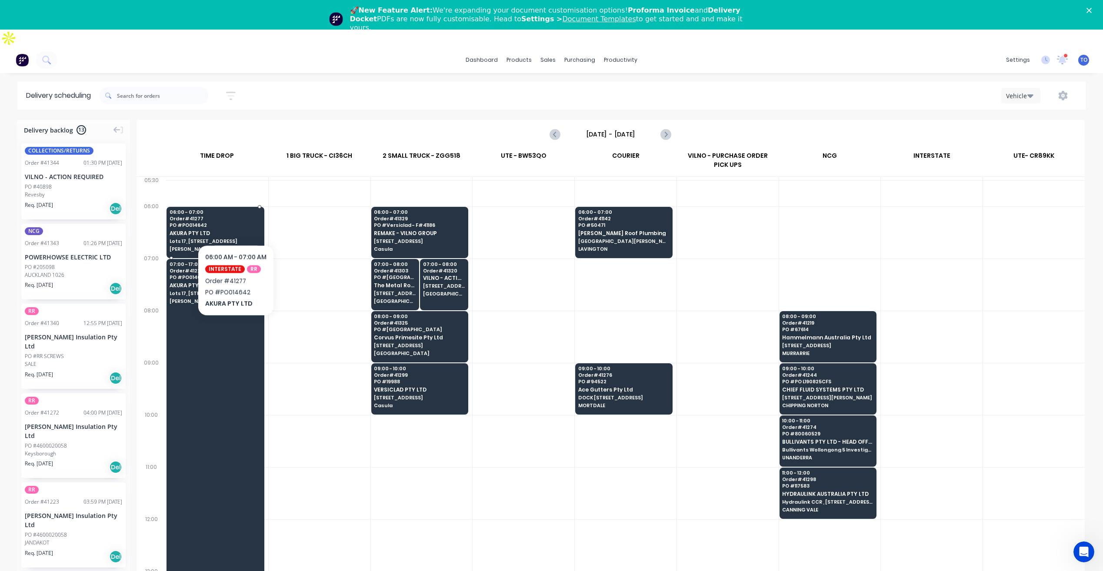
click at [235, 230] on span "AKURA PTY LTD" at bounding box center [215, 233] width 91 height 6
